Goal: Task Accomplishment & Management: Book appointment/travel/reservation

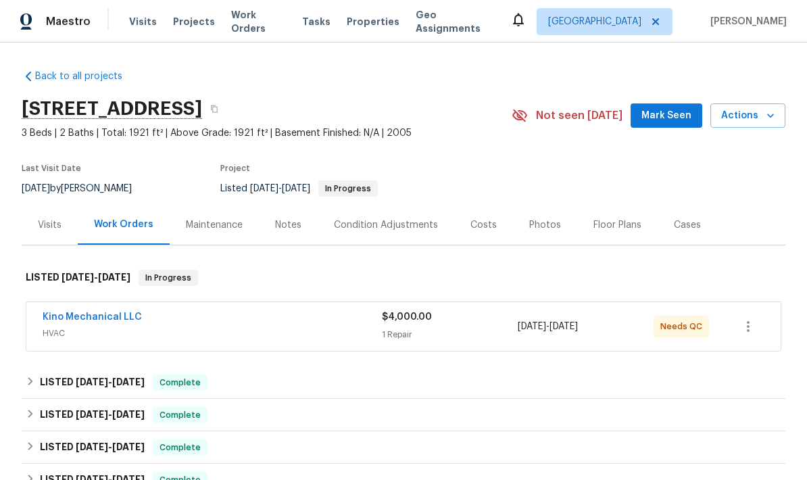
click at [443, 329] on div "1 Repair" at bounding box center [450, 335] width 136 height 14
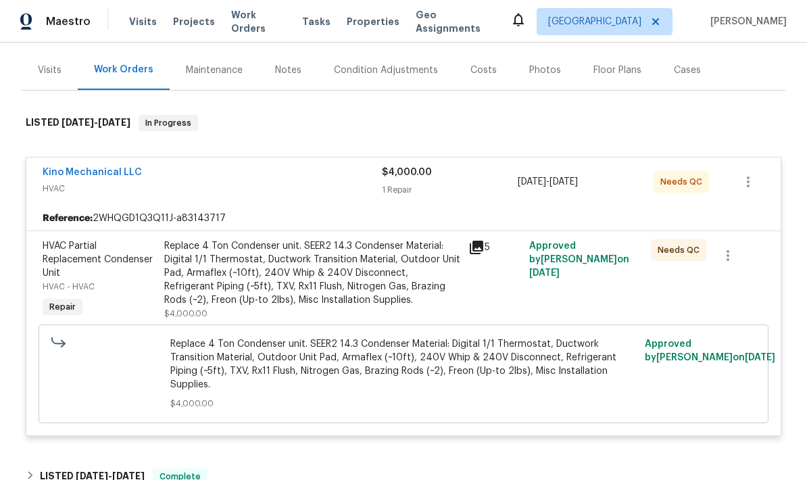
scroll to position [157, 0]
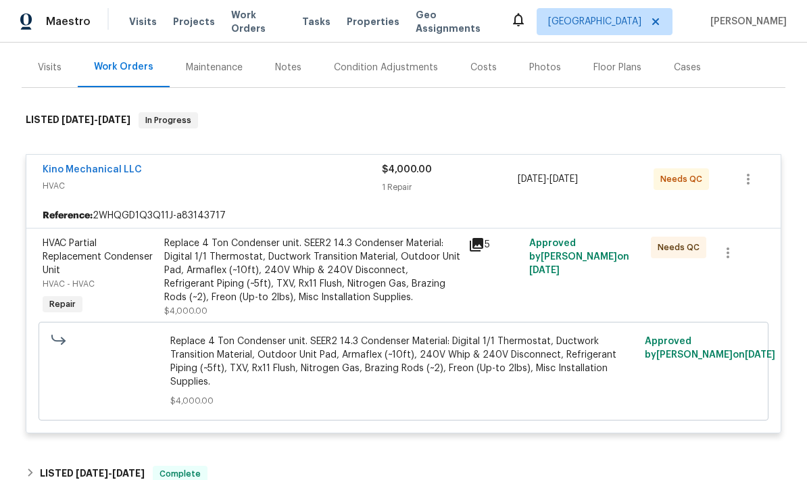
click at [474, 251] on icon at bounding box center [477, 245] width 14 height 14
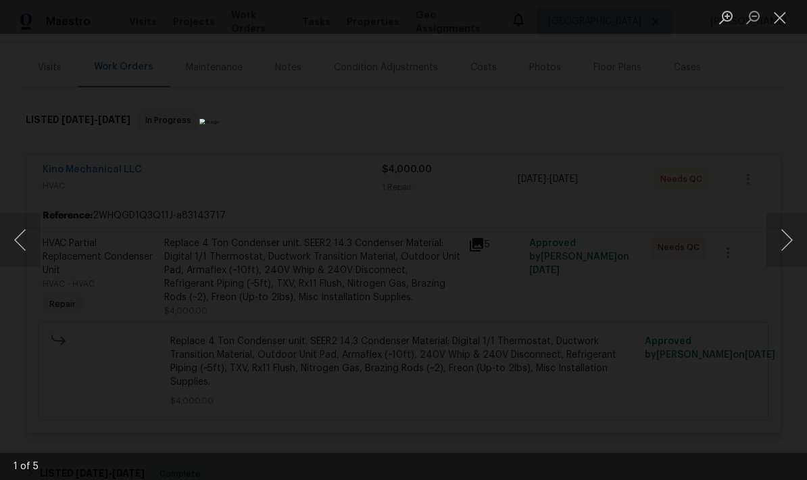
click at [798, 239] on button "Next image" at bounding box center [787, 240] width 41 height 54
click at [787, 242] on button "Next image" at bounding box center [787, 240] width 41 height 54
click at [789, 244] on button "Next image" at bounding box center [787, 240] width 41 height 54
click at [783, 253] on button "Next image" at bounding box center [787, 240] width 41 height 54
click at [774, 20] on button "Close lightbox" at bounding box center [780, 17] width 27 height 24
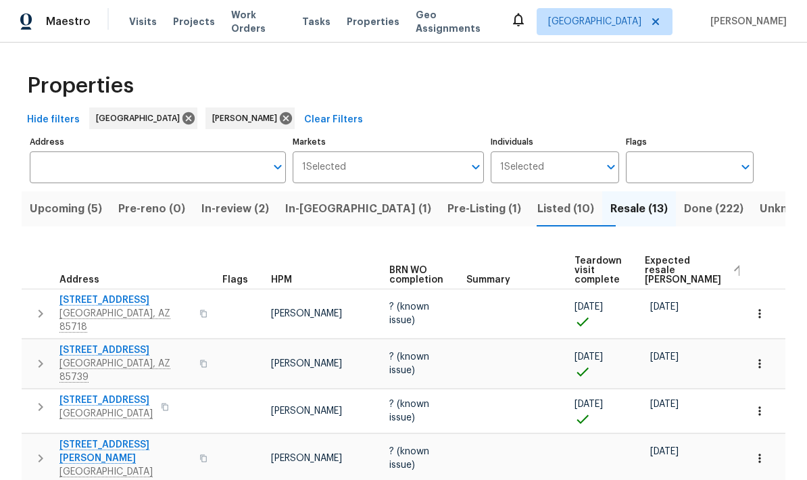
click at [654, 266] on span "Expected resale [PERSON_NAME]" at bounding box center [683, 270] width 76 height 28
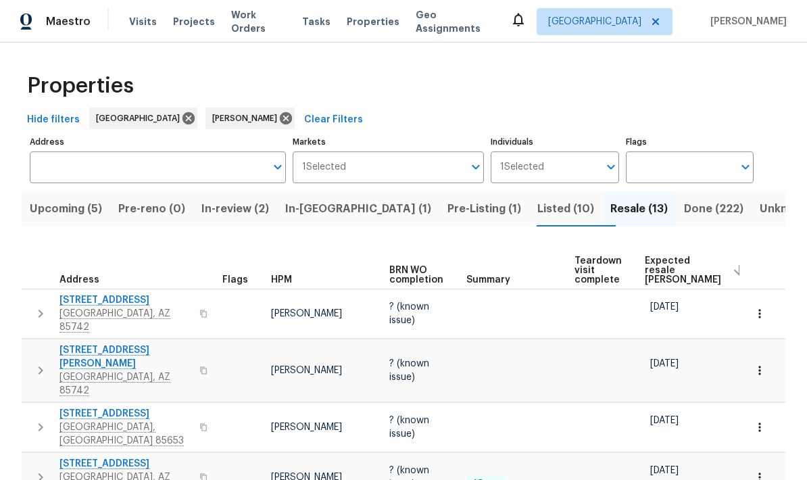
click at [662, 270] on span "Expected resale [PERSON_NAME]" at bounding box center [683, 270] width 76 height 28
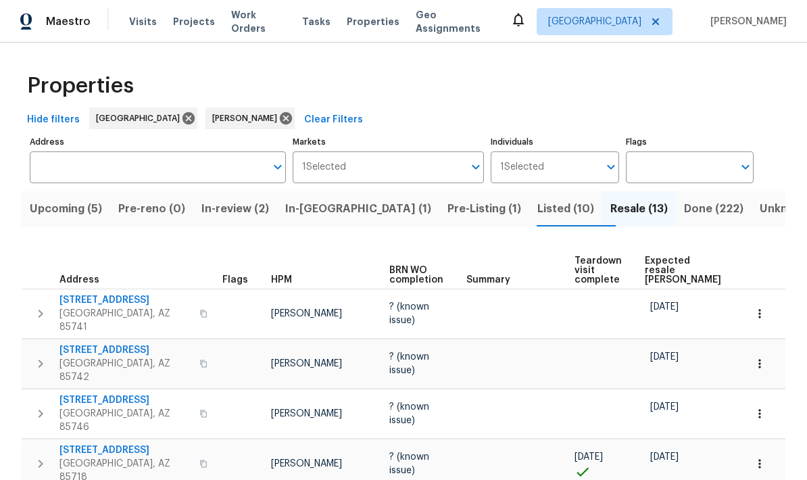
scroll to position [54, 0]
click at [765, 299] on button "button" at bounding box center [760, 314] width 30 height 30
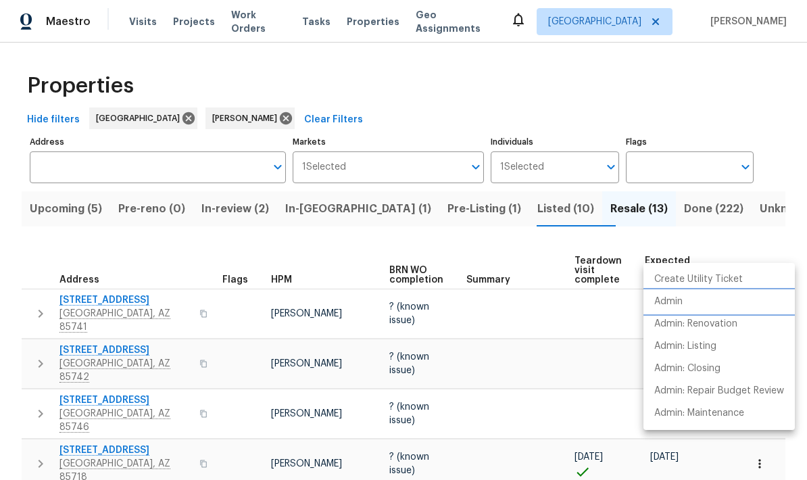
click at [690, 310] on li "Admin" at bounding box center [718, 302] width 151 height 22
click at [512, 155] on div at bounding box center [403, 240] width 807 height 480
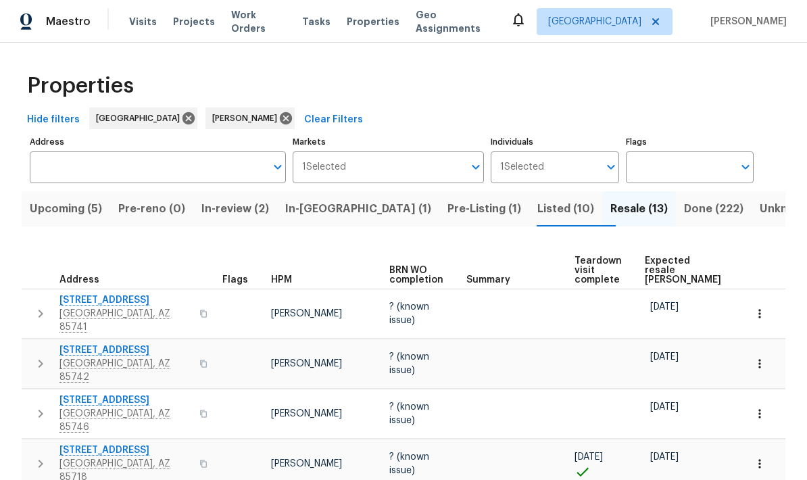
click at [723, 64] on div "Properties" at bounding box center [404, 85] width 764 height 43
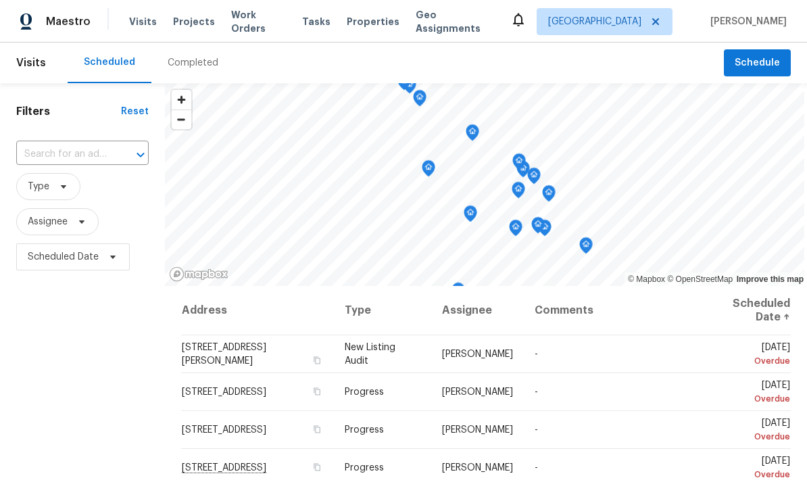
scroll to position [170, 0]
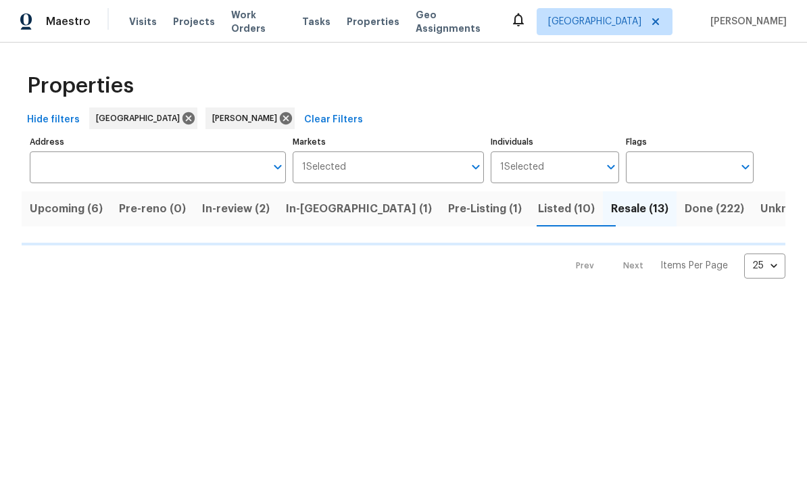
click at [538, 212] on span "Listed (10)" at bounding box center [566, 208] width 57 height 19
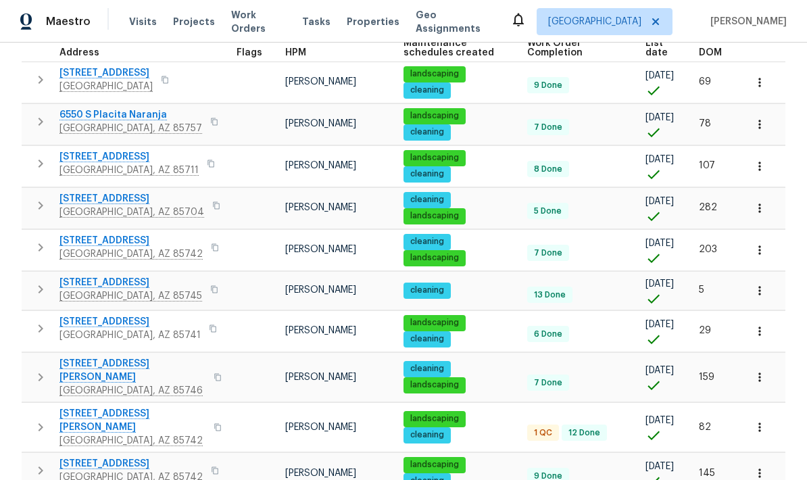
scroll to position [208, 0]
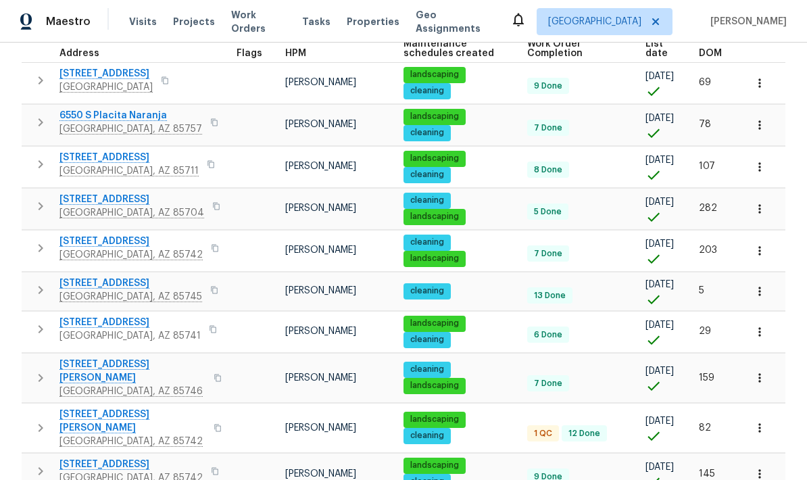
click at [33, 420] on icon "button" at bounding box center [40, 428] width 16 height 16
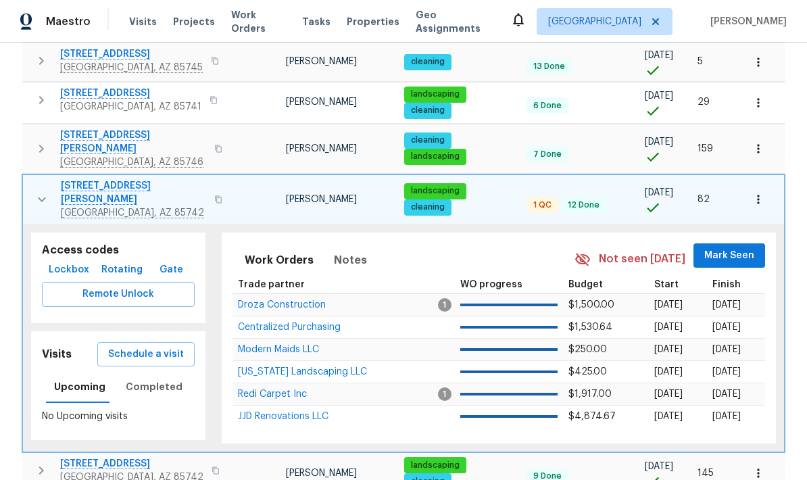
scroll to position [436, 0]
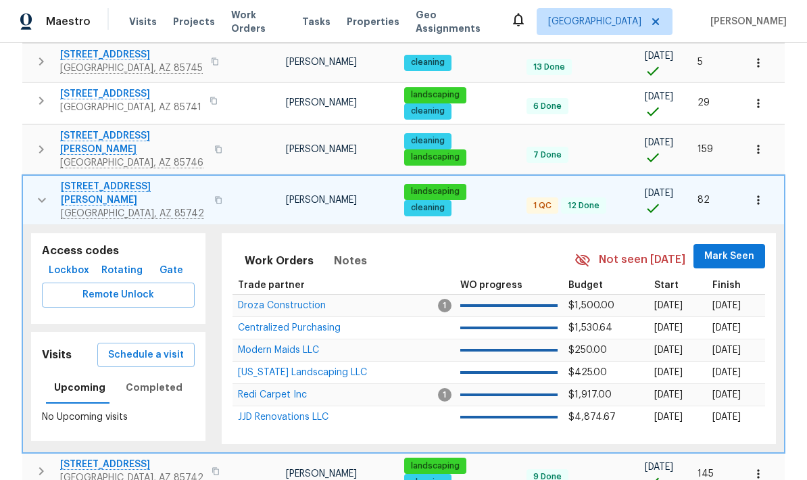
click at [163, 347] on span "Schedule a visit" at bounding box center [146, 355] width 76 height 17
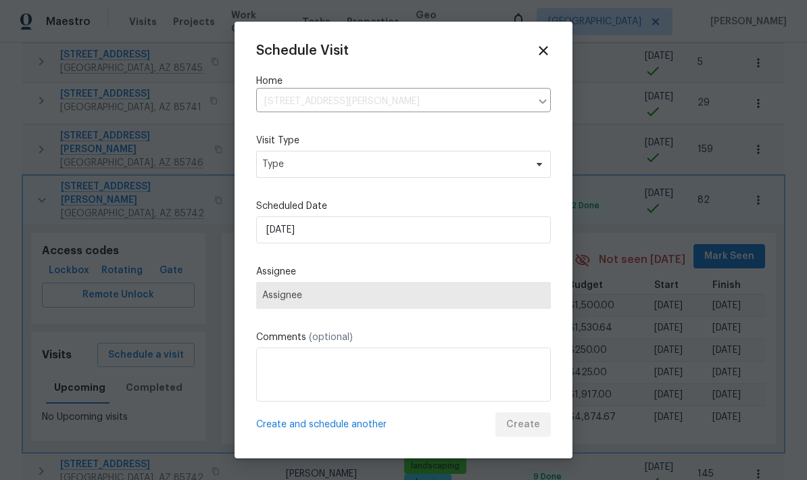
click at [462, 275] on label "Assignee" at bounding box center [403, 272] width 295 height 14
click at [471, 155] on span "Type" at bounding box center [403, 164] width 295 height 27
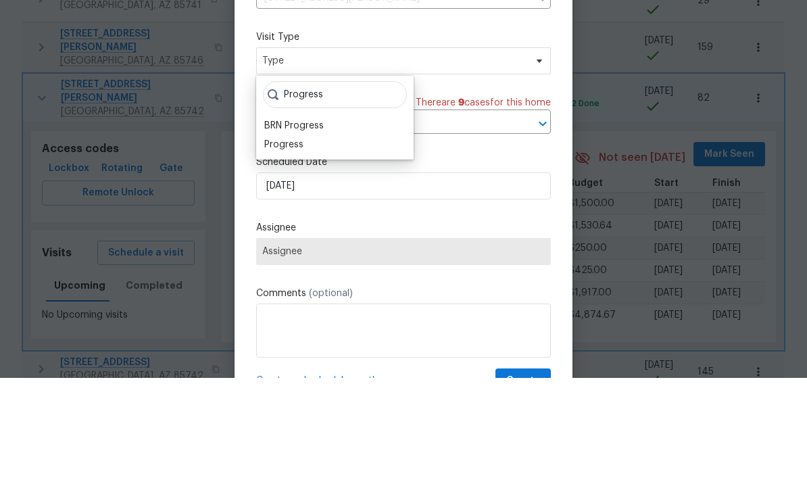
type input "Progress"
click at [324, 237] on div "Progress" at bounding box center [334, 246] width 149 height 19
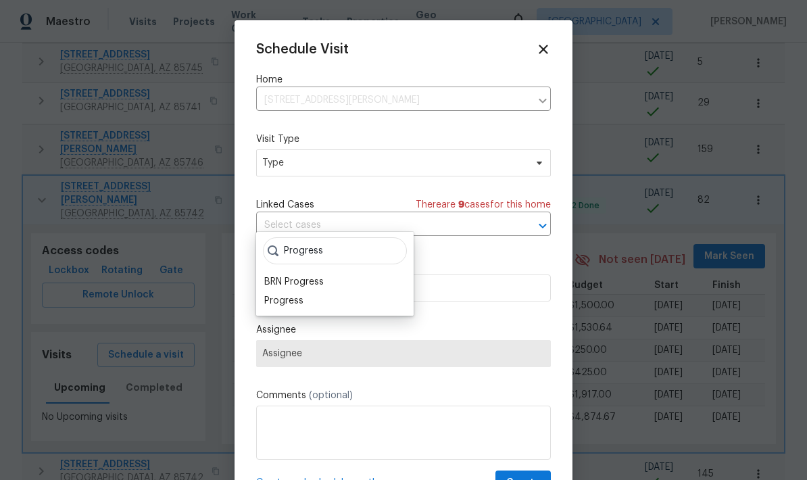
click at [300, 294] on div "Progress" at bounding box center [283, 301] width 39 height 14
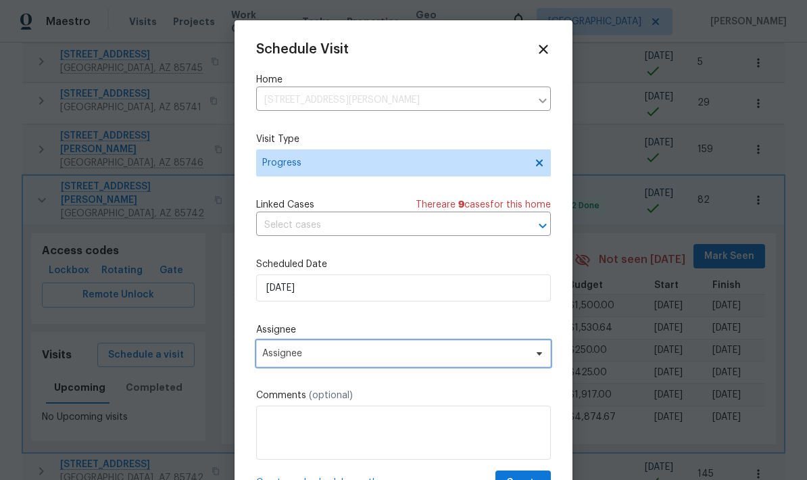
click at [390, 367] on span "Assignee" at bounding box center [403, 353] width 295 height 27
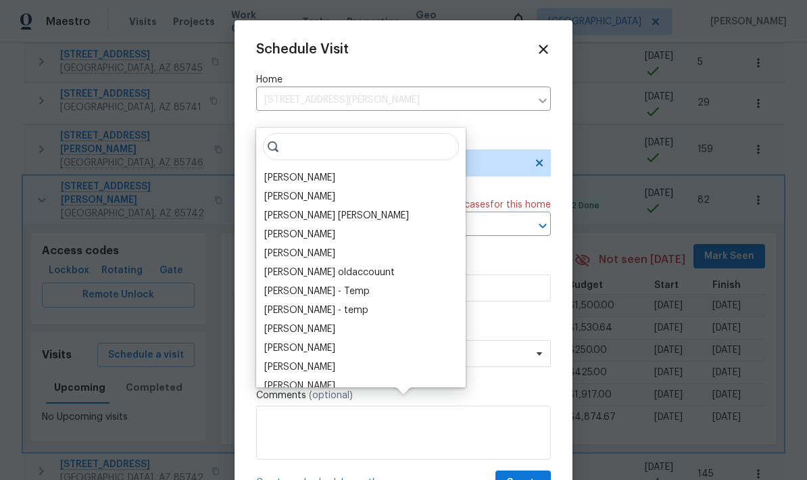
click at [328, 168] on div "[PERSON_NAME]" at bounding box center [360, 177] width 201 height 19
click at [315, 171] on div "[PERSON_NAME]" at bounding box center [299, 178] width 71 height 14
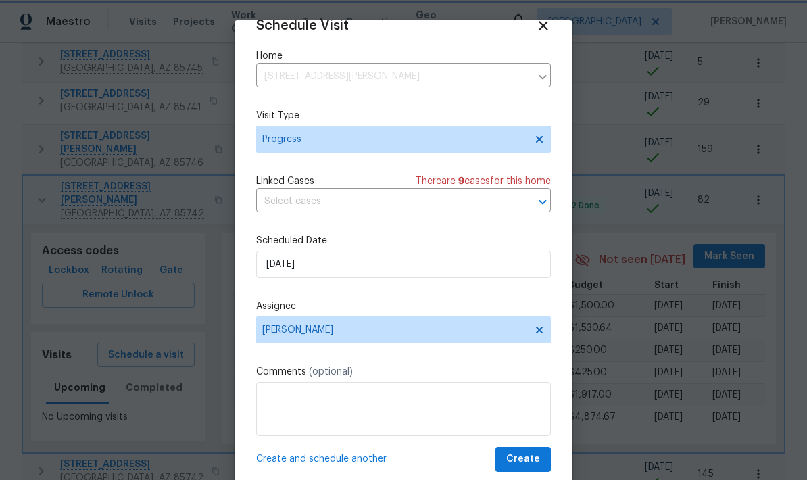
scroll to position [26, 0]
click at [527, 459] on span "Create" at bounding box center [523, 459] width 34 height 17
